Goal: Transaction & Acquisition: Obtain resource

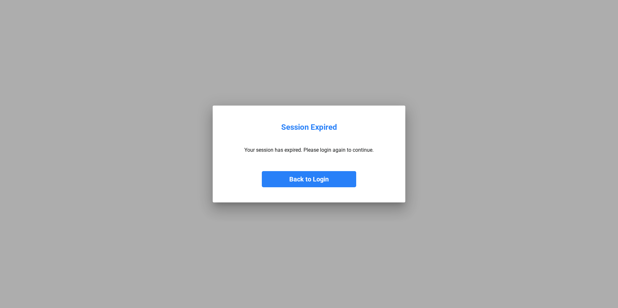
click at [301, 178] on button "Back to Login" at bounding box center [309, 179] width 94 height 16
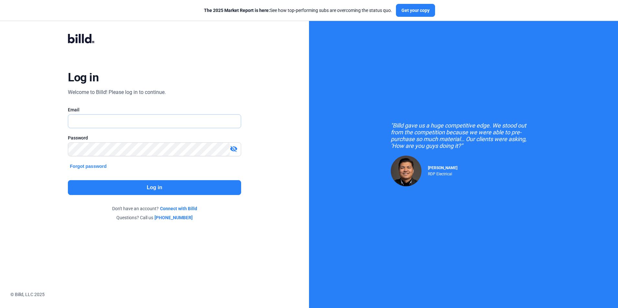
type input "[EMAIL_ADDRESS][DOMAIN_NAME]"
click at [184, 188] on button "Log in" at bounding box center [154, 187] width 173 height 15
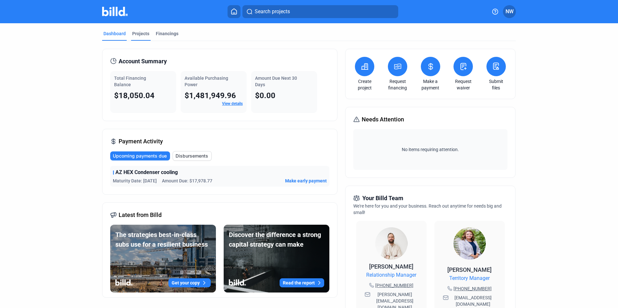
click at [138, 34] on div "Projects" at bounding box center [140, 33] width 17 height 6
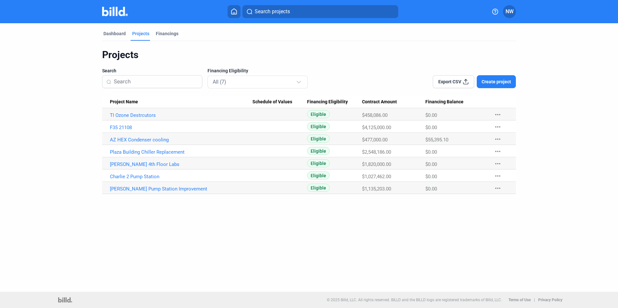
click at [507, 81] on span "Create project" at bounding box center [496, 82] width 29 height 6
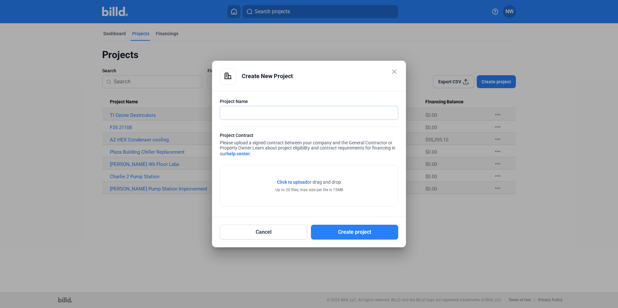
click at [331, 109] on input "text" at bounding box center [305, 112] width 171 height 13
click at [262, 111] on input "25011" at bounding box center [305, 112] width 171 height 13
type input "25011 Astra Zeneca [PERSON_NAME]"
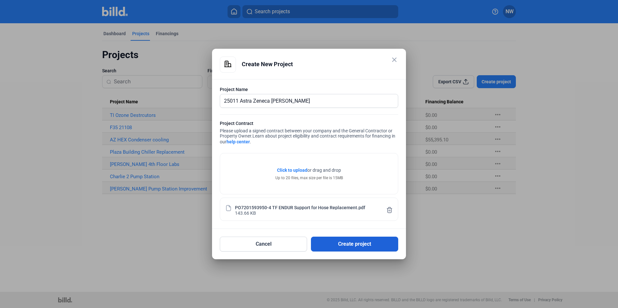
click at [340, 241] on button "Create project" at bounding box center [354, 244] width 87 height 15
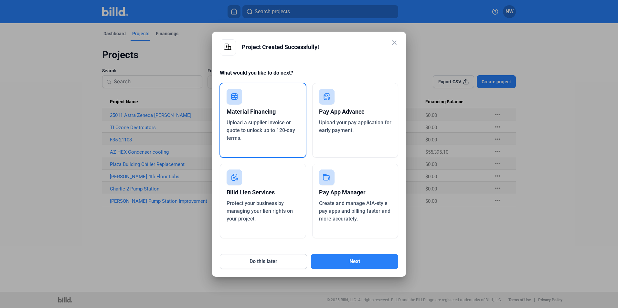
click at [276, 146] on div "Material Financing Upload a supplier invoice or quote to unlock up to 120-day t…" at bounding box center [262, 120] width 87 height 75
click at [340, 266] on button "Next" at bounding box center [354, 261] width 87 height 15
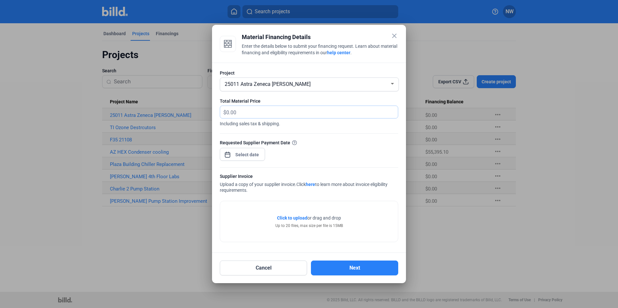
click at [263, 114] on input "text" at bounding box center [312, 112] width 172 height 13
click at [237, 113] on input "text" at bounding box center [312, 112] width 172 height 13
type input "39,042.17"
click at [244, 154] on div "close Material Financing Details Enter the details below to submit your financi…" at bounding box center [309, 154] width 618 height 308
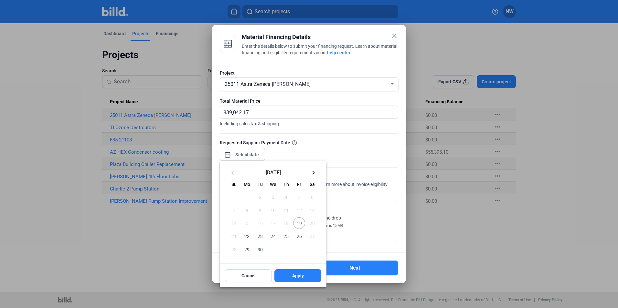
click at [245, 235] on span "22" at bounding box center [247, 236] width 12 height 12
click at [291, 275] on button "Apply" at bounding box center [297, 276] width 47 height 13
type input "[DATE]"
click at [300, 274] on span "Apply" at bounding box center [298, 276] width 12 height 6
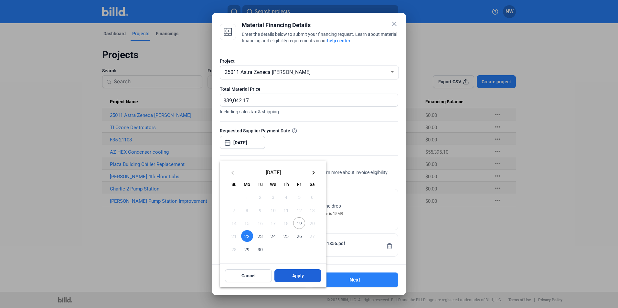
click at [300, 277] on span "Apply" at bounding box center [298, 276] width 12 height 6
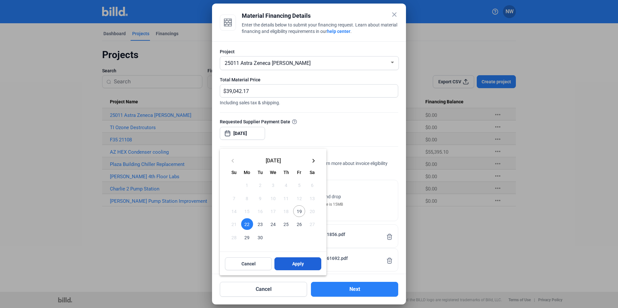
click at [294, 259] on button "Apply" at bounding box center [297, 264] width 47 height 13
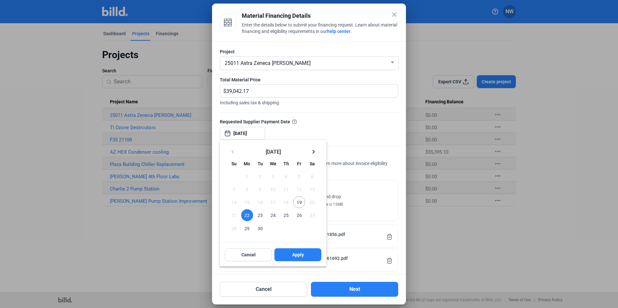
click at [258, 89] on div at bounding box center [309, 154] width 618 height 308
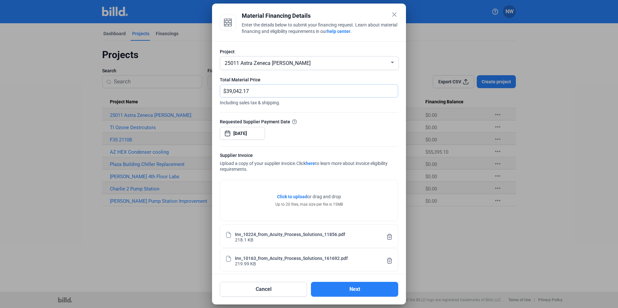
drag, startPoint x: 256, startPoint y: 91, endPoint x: 203, endPoint y: 92, distance: 53.0
click at [203, 92] on div "close Material Financing Details Enter the details below to submit your financi…" at bounding box center [309, 154] width 618 height 308
type input "56,324.95"
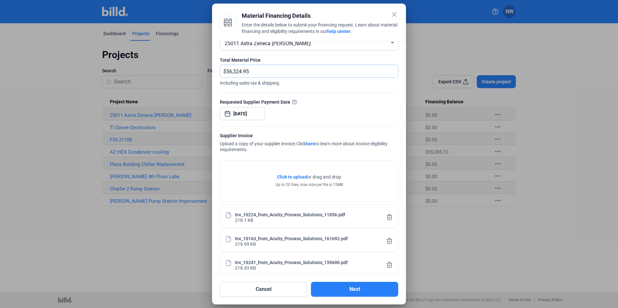
scroll to position [30, 0]
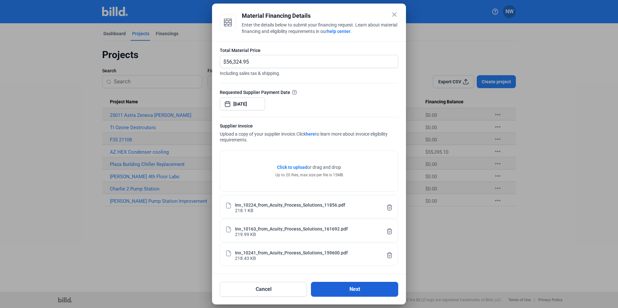
click at [332, 288] on button "Next" at bounding box center [354, 289] width 87 height 15
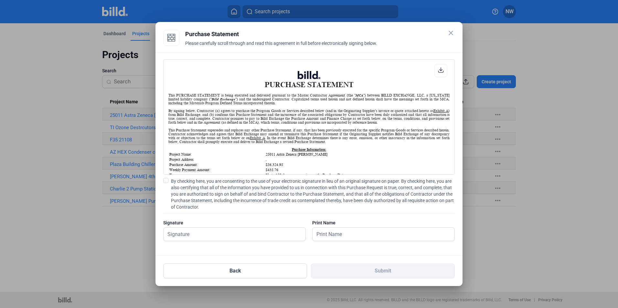
scroll to position [65, 0]
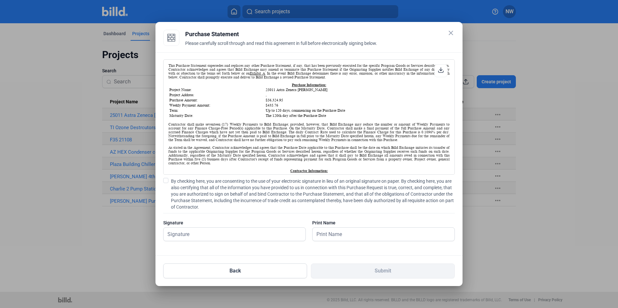
click at [166, 180] on span at bounding box center [165, 180] width 5 height 5
click at [0, 0] on input "By checking here, you are consenting to the use of your electronic signature in…" at bounding box center [0, 0] width 0 height 0
click at [206, 235] on input "text" at bounding box center [231, 234] width 135 height 13
type input "[PERSON_NAME]"
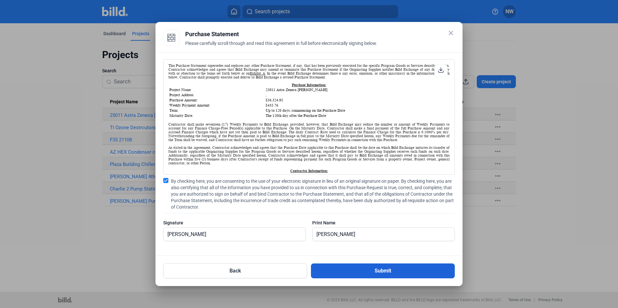
click at [376, 271] on button "Submit" at bounding box center [383, 271] width 144 height 15
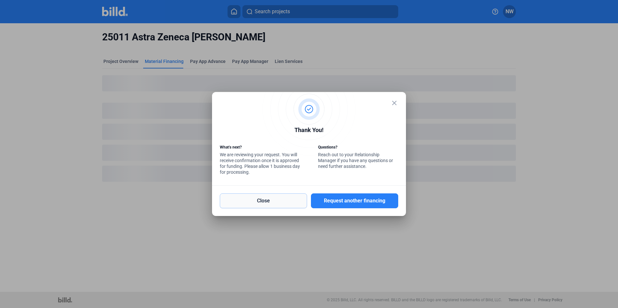
click at [283, 204] on button "Close" at bounding box center [263, 201] width 87 height 15
